Goal: Book appointment/travel/reservation

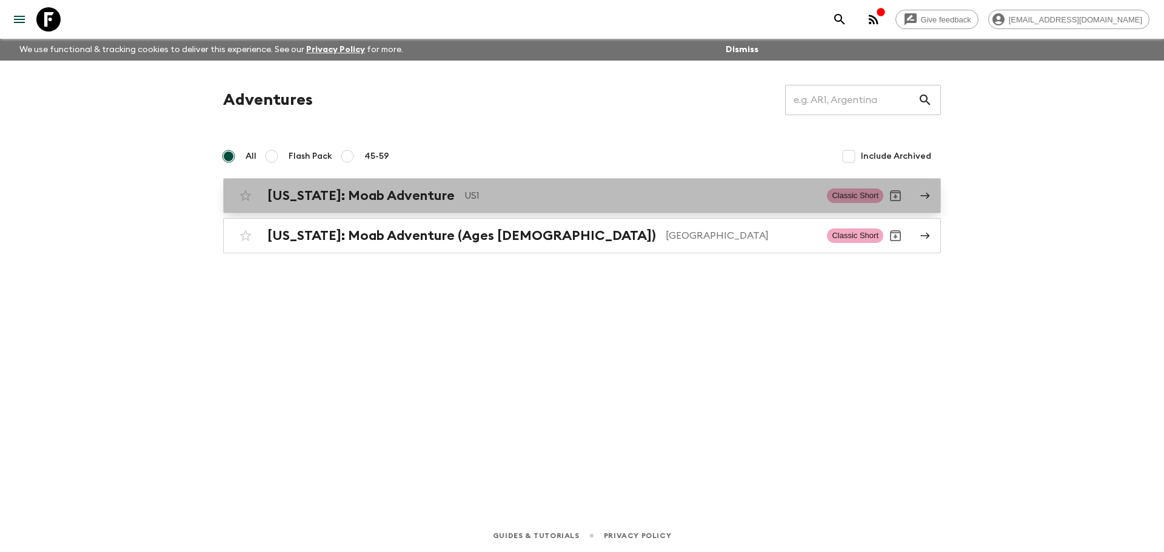
click at [341, 198] on h2 "[US_STATE]: Moab Adventure" at bounding box center [360, 196] width 187 height 16
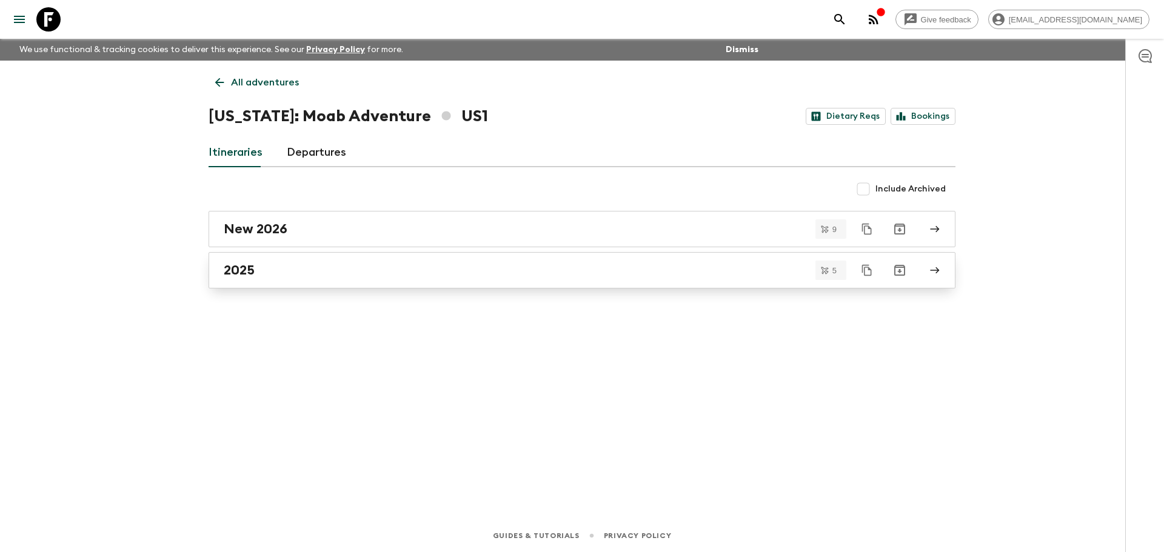
click at [309, 277] on div "2025" at bounding box center [571, 271] width 694 height 16
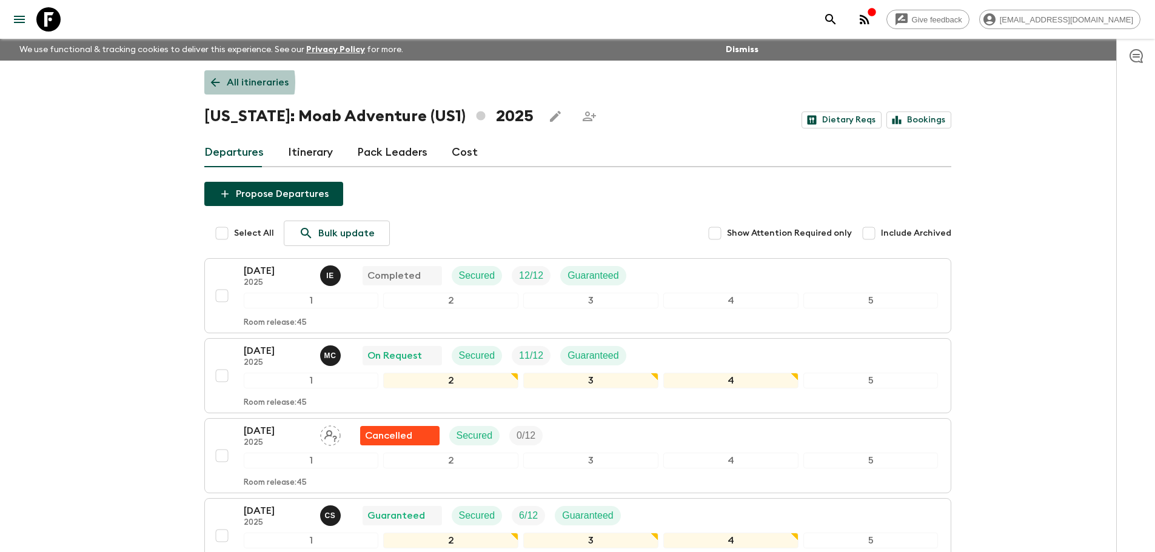
click at [214, 82] on icon at bounding box center [214, 82] width 9 height 9
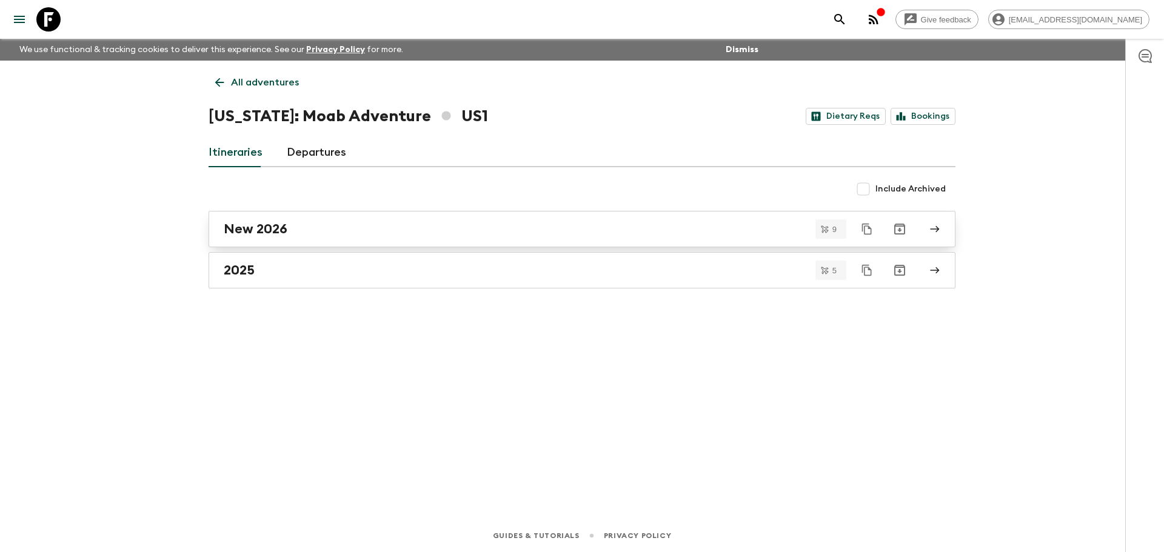
click at [340, 233] on div "New 2026" at bounding box center [571, 229] width 694 height 16
